Goal: Task Accomplishment & Management: Manage account settings

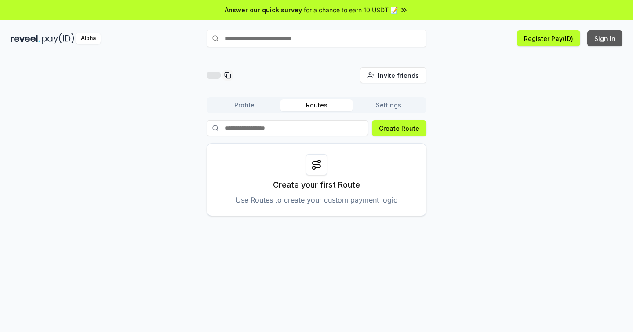
click at [600, 41] on button "Sign In" at bounding box center [605, 38] width 35 height 16
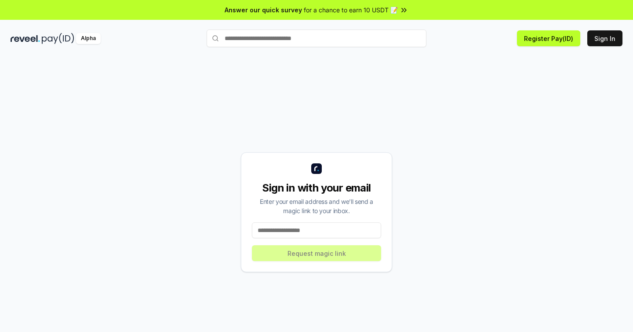
click at [306, 228] on input at bounding box center [316, 230] width 129 height 16
type input "**********"
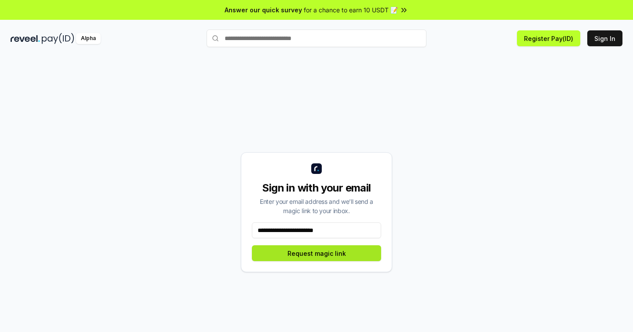
click at [322, 255] on button "Request magic link" at bounding box center [316, 253] width 129 height 16
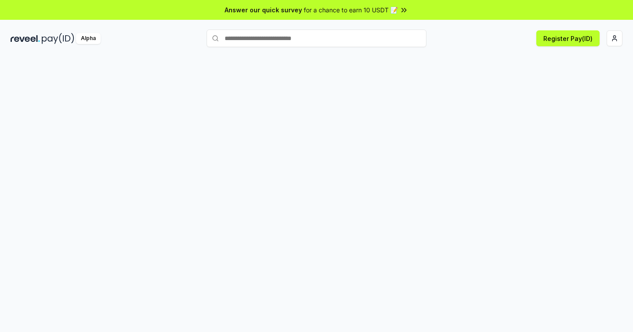
click at [300, 37] on input "text" at bounding box center [317, 38] width 220 height 18
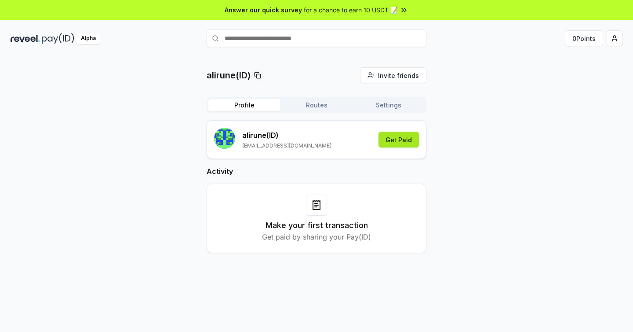
click at [392, 140] on button "Get Paid" at bounding box center [399, 139] width 40 height 16
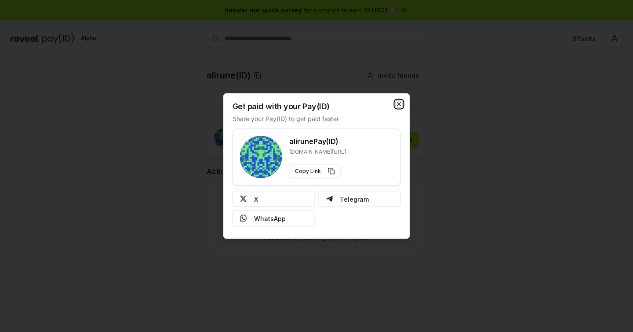
click at [400, 101] on icon "button" at bounding box center [399, 104] width 7 height 7
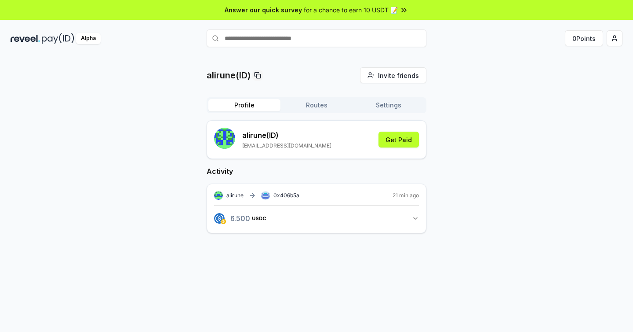
click at [54, 40] on img at bounding box center [58, 38] width 33 height 11
click at [62, 36] on img at bounding box center [58, 38] width 33 height 11
